Goal: Task Accomplishment & Management: Use online tool/utility

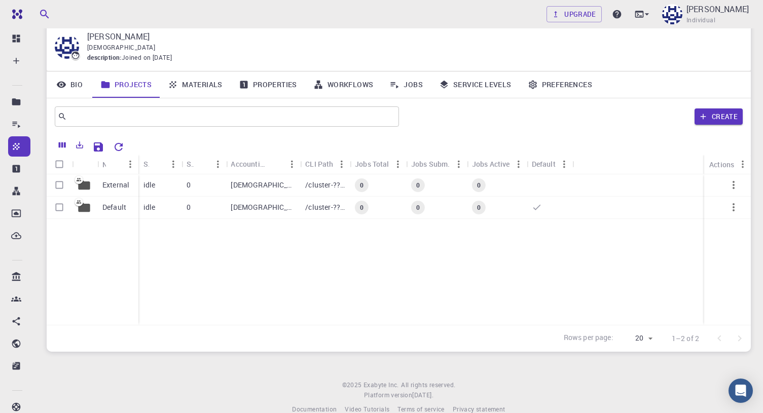
click at [82, 82] on link "Bio" at bounding box center [70, 85] width 46 height 26
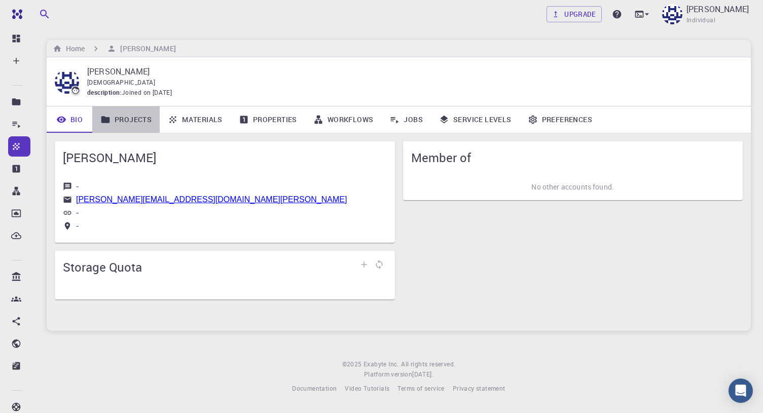
click at [137, 119] on link "Projects" at bounding box center [125, 120] width 67 height 26
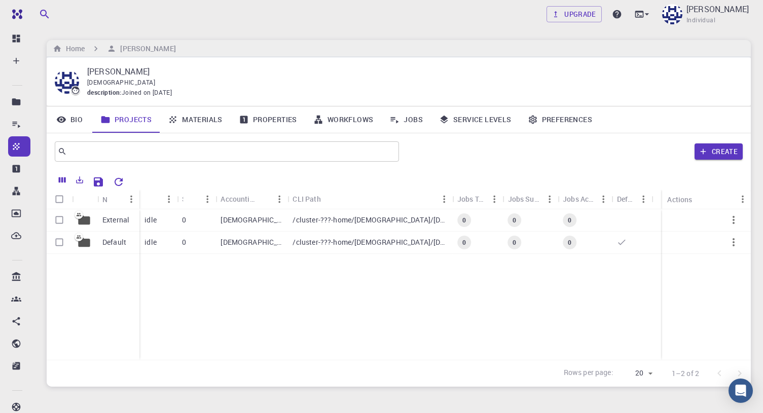
click at [201, 118] on link "Materials" at bounding box center [195, 120] width 71 height 26
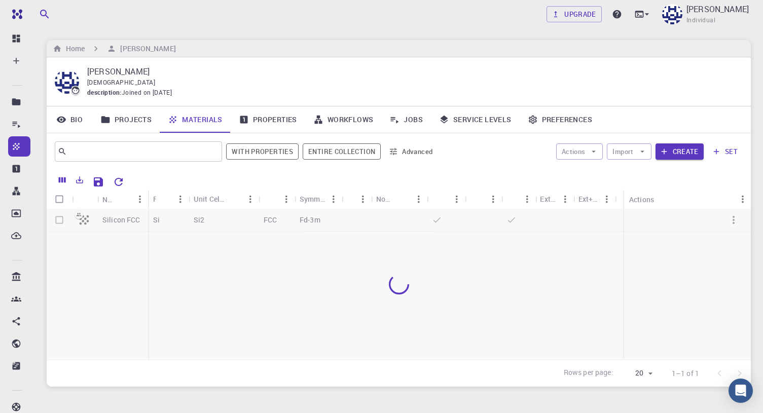
click at [119, 218] on div at bounding box center [399, 284] width 705 height 151
click at [58, 218] on input "Select row" at bounding box center [59, 219] width 19 height 19
checkbox input "true"
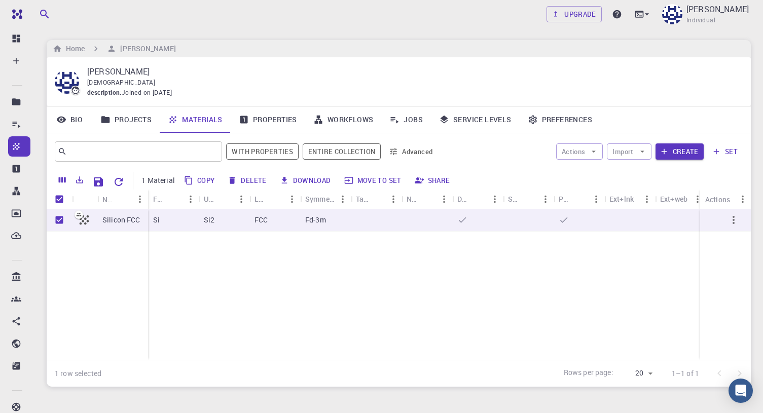
click at [307, 180] on button "Download" at bounding box center [306, 180] width 58 height 16
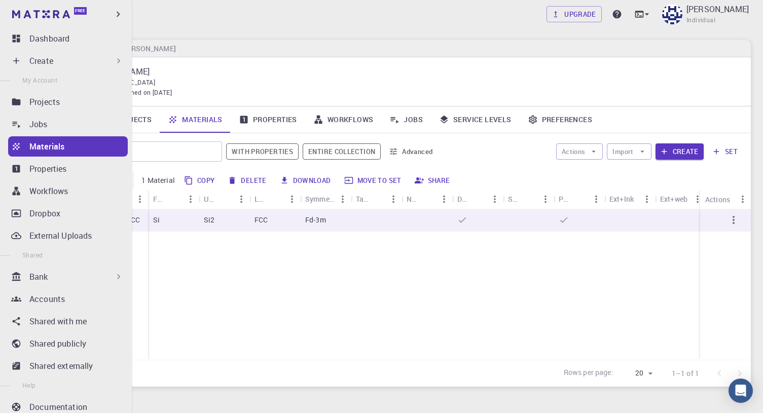
click at [89, 57] on div "Create" at bounding box center [76, 61] width 94 height 12
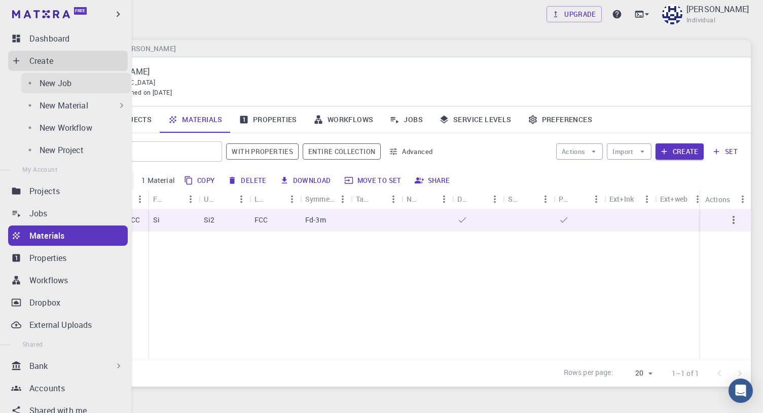
click at [51, 81] on p "New Job" at bounding box center [56, 83] width 32 height 12
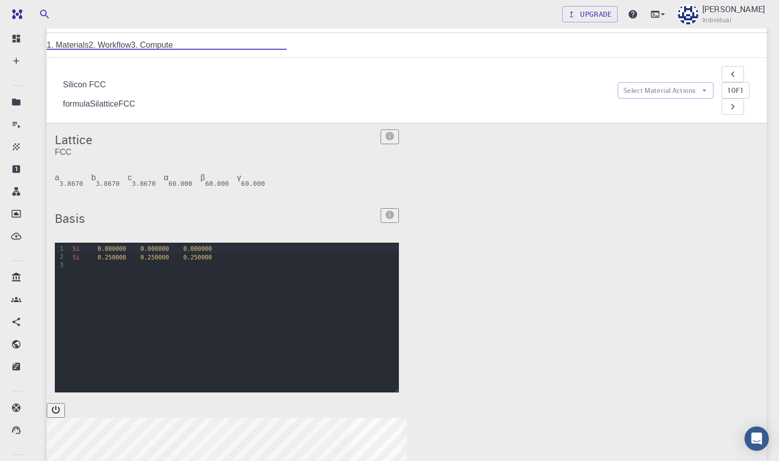
scroll to position [12, 0]
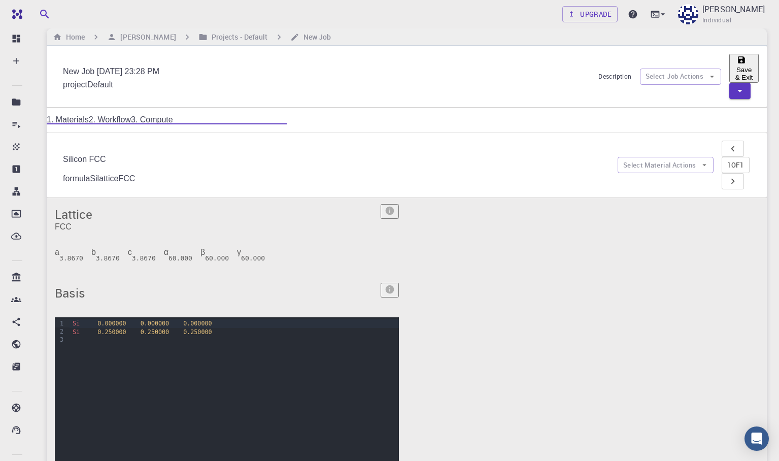
click at [131, 115] on link "2. Workflow" at bounding box center [110, 119] width 42 height 9
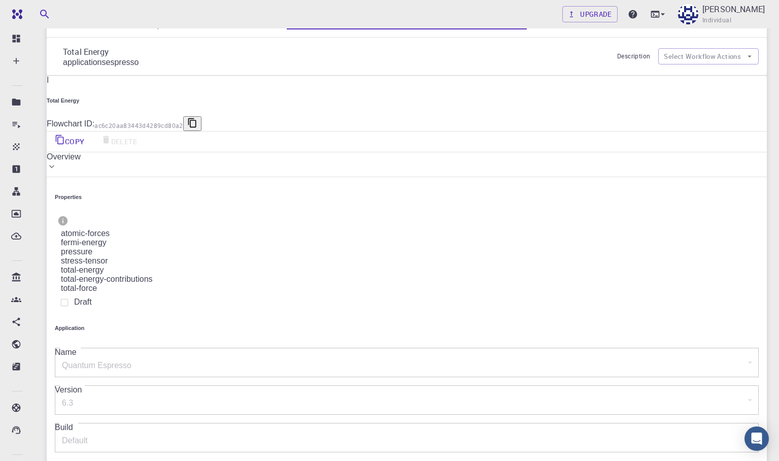
scroll to position [123, 0]
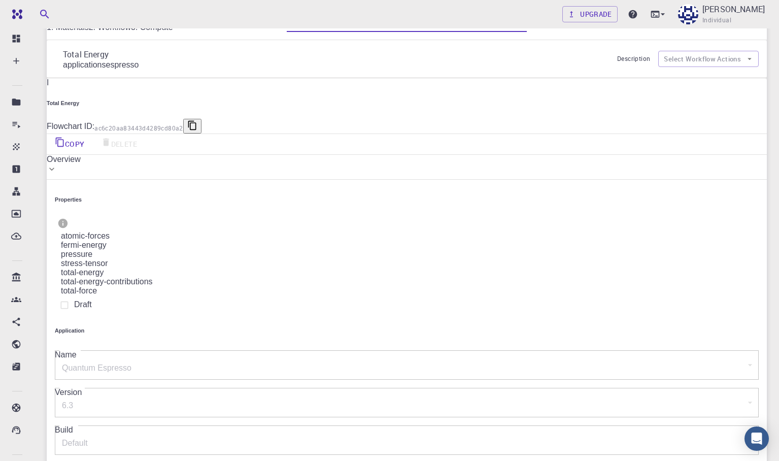
scroll to position [30, 0]
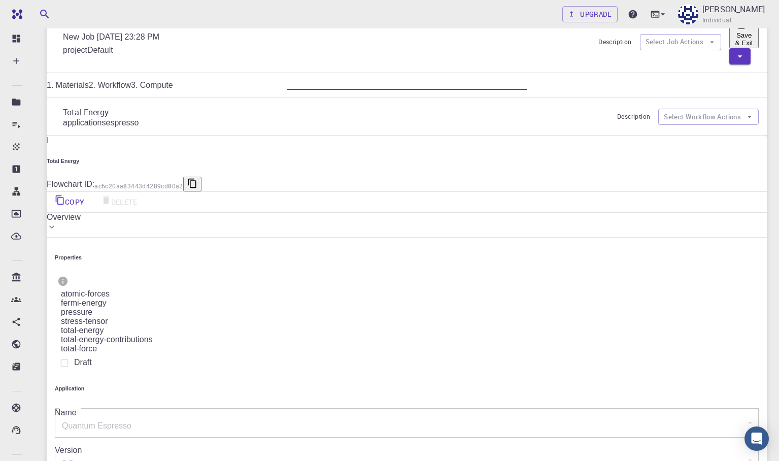
scroll to position [22, 0]
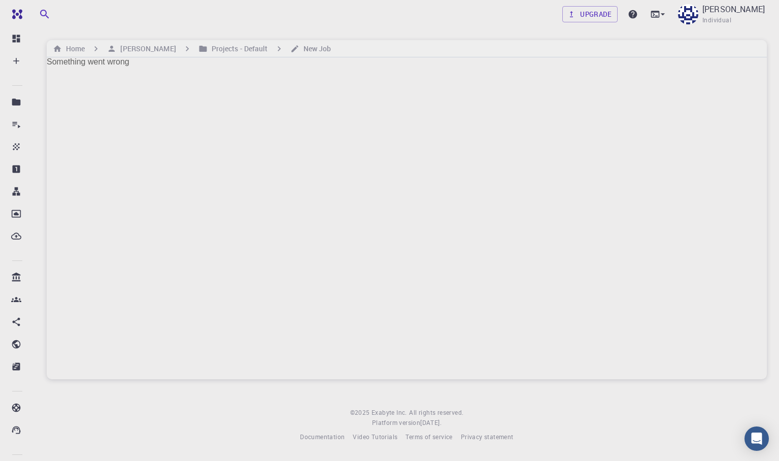
scroll to position [0, 0]
click at [123, 142] on div "Something went wrong" at bounding box center [407, 218] width 720 height 322
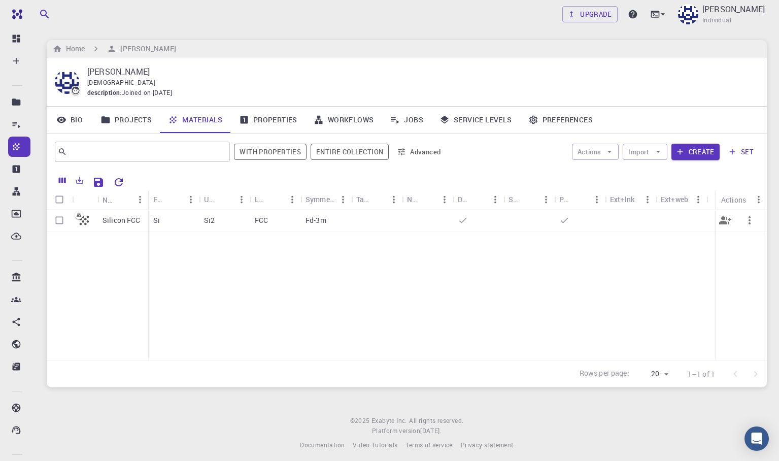
click at [130, 221] on p "Silicon FCC" at bounding box center [121, 220] width 38 height 10
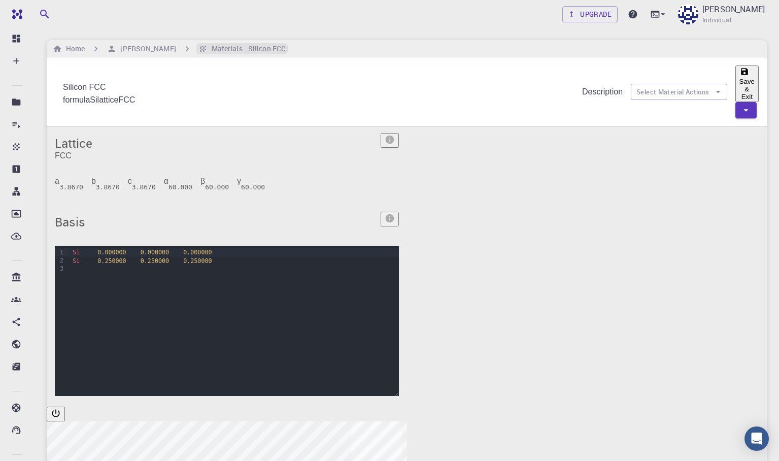
click at [260, 47] on h6 "Materials - Silicon FCC" at bounding box center [246, 48] width 78 height 11
click at [231, 46] on h6 "Materials - Silicon FCC" at bounding box center [246, 48] width 78 height 11
click at [156, 45] on h6 "[PERSON_NAME]" at bounding box center [145, 48] width 59 height 11
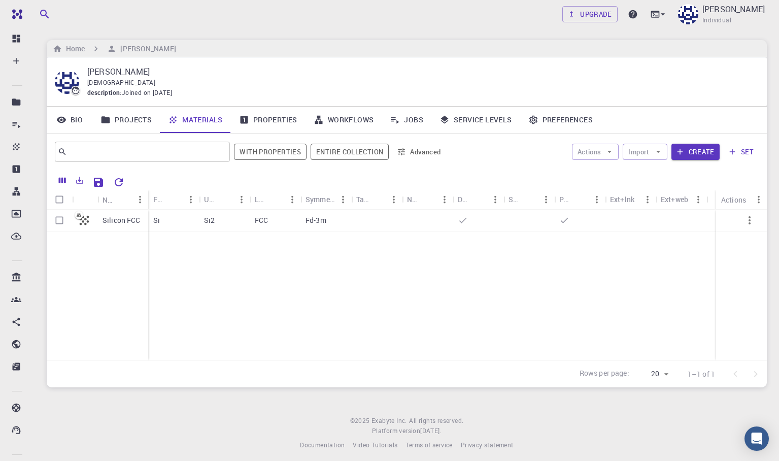
click at [282, 119] on link "Properties" at bounding box center [268, 120] width 75 height 26
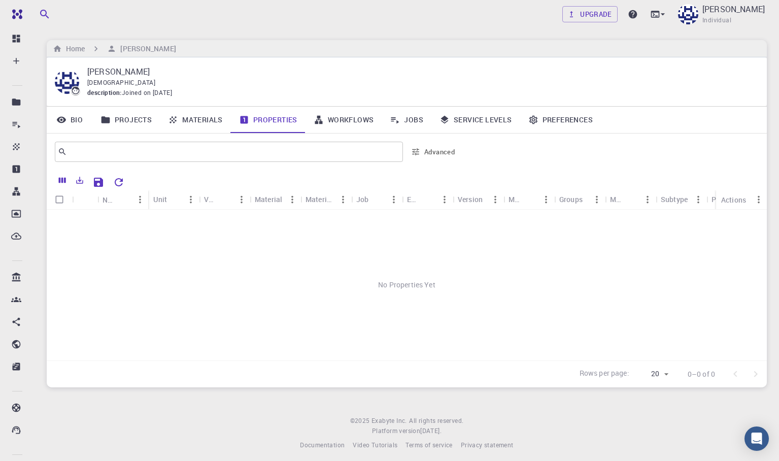
click at [352, 118] on link "Workflows" at bounding box center [343, 120] width 77 height 26
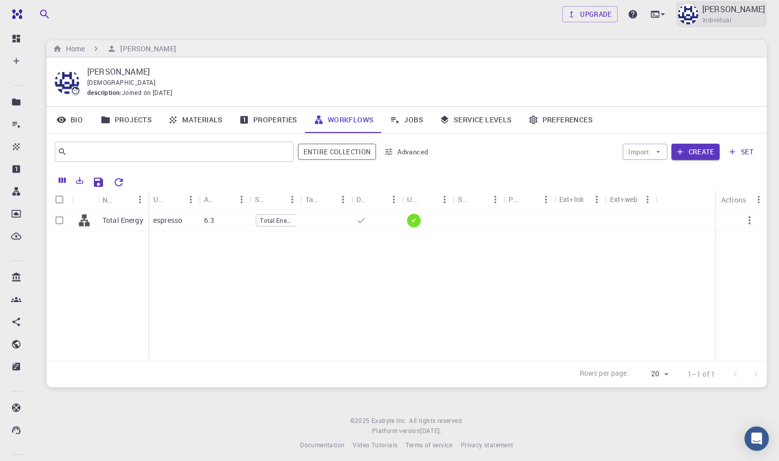
click at [653, 12] on img at bounding box center [688, 14] width 20 height 20
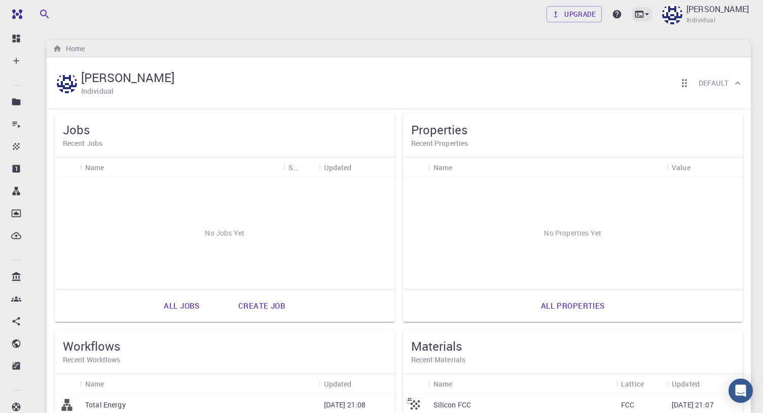
click at [639, 12] on icon at bounding box center [640, 14] width 9 height 7
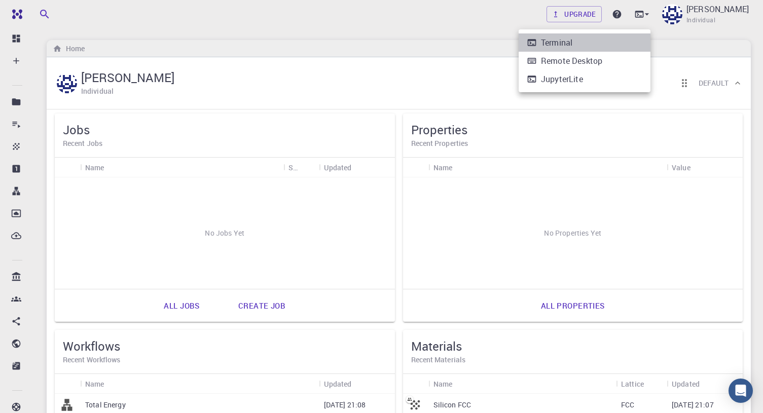
click at [627, 43] on li "Terminal" at bounding box center [585, 42] width 132 height 18
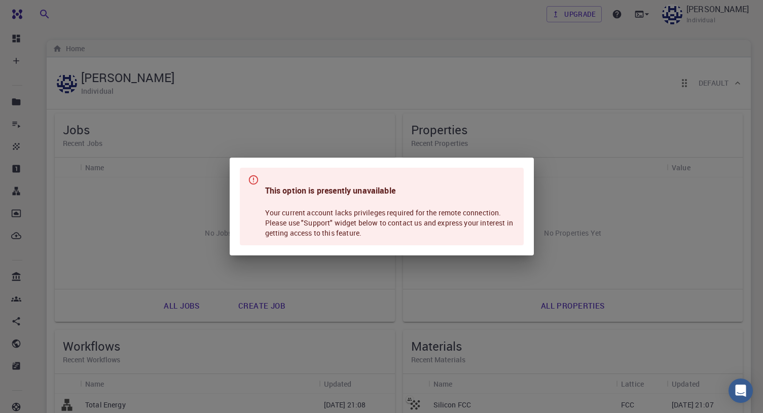
click at [315, 137] on div "This option is presently unavailable Your current account lacks privileges requ…" at bounding box center [381, 206] width 763 height 413
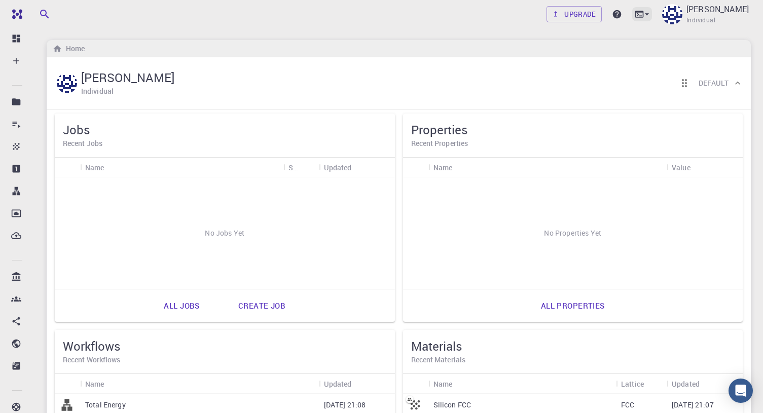
click at [643, 12] on icon at bounding box center [647, 14] width 10 height 10
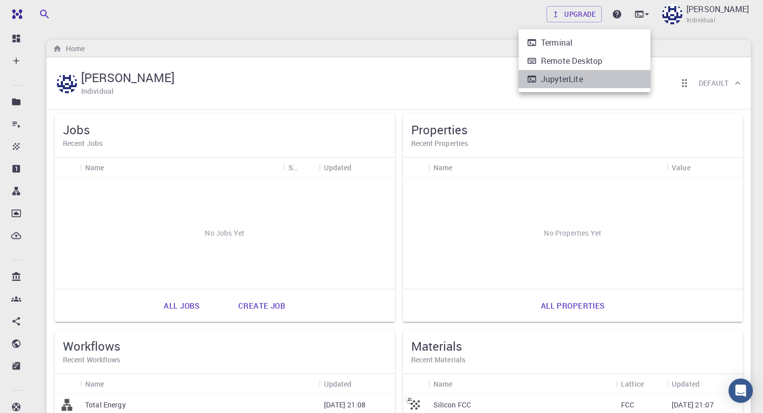
click at [606, 75] on li "JupyterLite" at bounding box center [585, 79] width 132 height 18
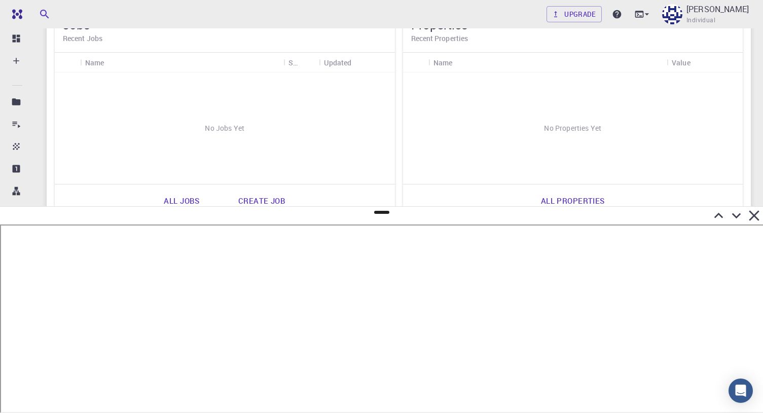
scroll to position [119, 0]
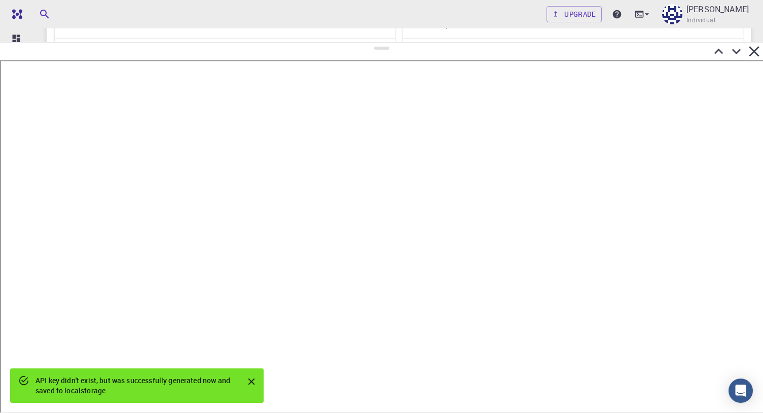
drag, startPoint x: 383, startPoint y: 213, endPoint x: 360, endPoint y: 43, distance: 171.5
click at [360, 43] on div at bounding box center [381, 227] width 763 height 371
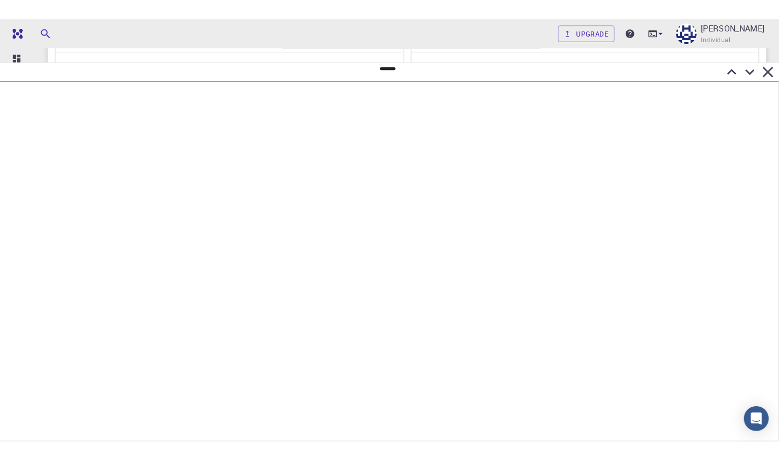
scroll to position [150, 0]
